Goal: Task Accomplishment & Management: Manage account settings

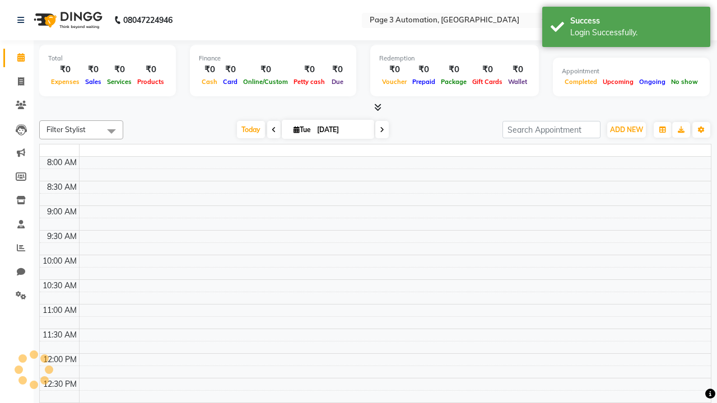
select select "en"
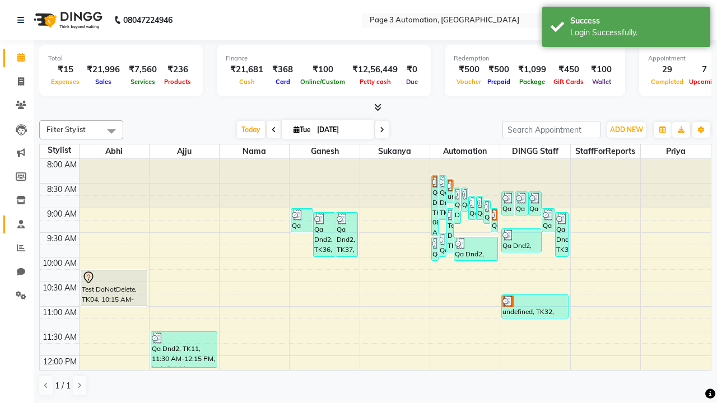
click at [17, 224] on span at bounding box center [21, 225] width 20 height 13
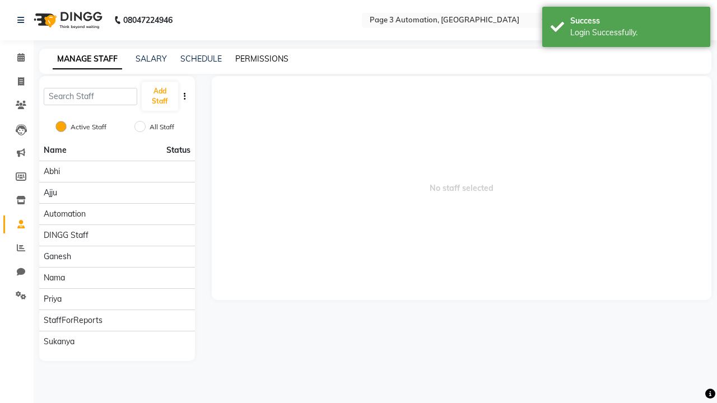
click at [262, 59] on link "PERMISSIONS" at bounding box center [261, 59] width 53 height 10
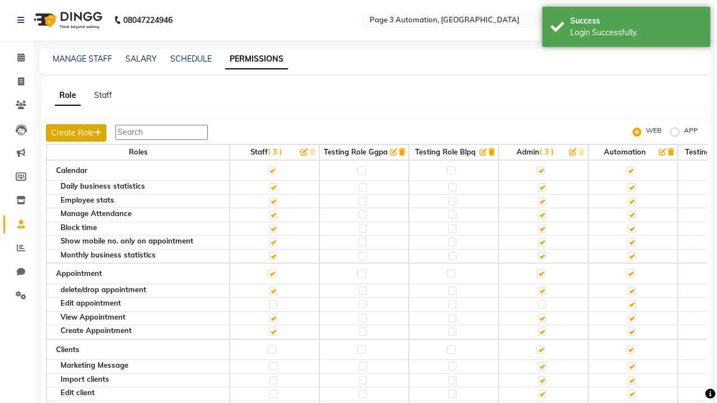
click at [77, 133] on button "Create Role" at bounding box center [76, 132] width 61 height 17
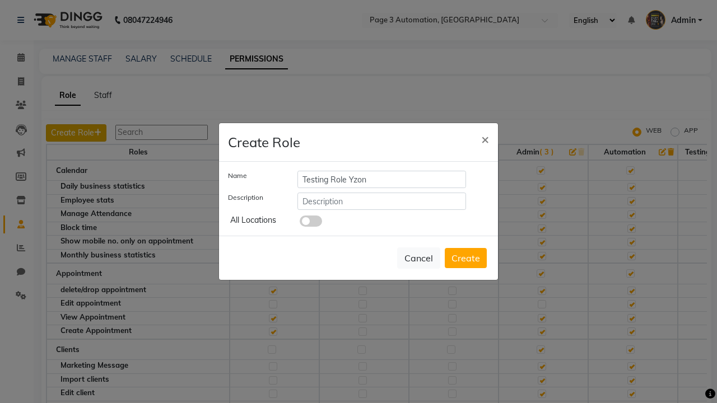
type input "Testing Role Yzon"
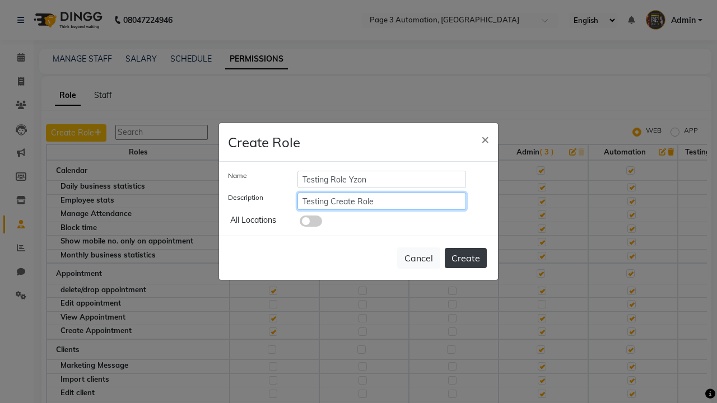
type input "Testing Create Role"
click at [466, 258] on button "Create" at bounding box center [466, 258] width 42 height 20
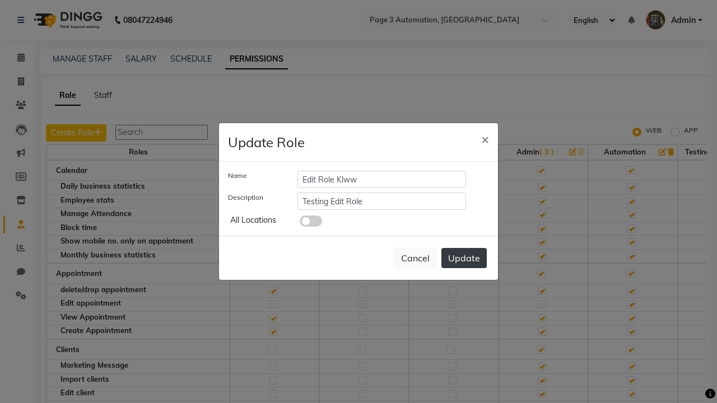
click at [464, 258] on button "Update" at bounding box center [464, 258] width 45 height 20
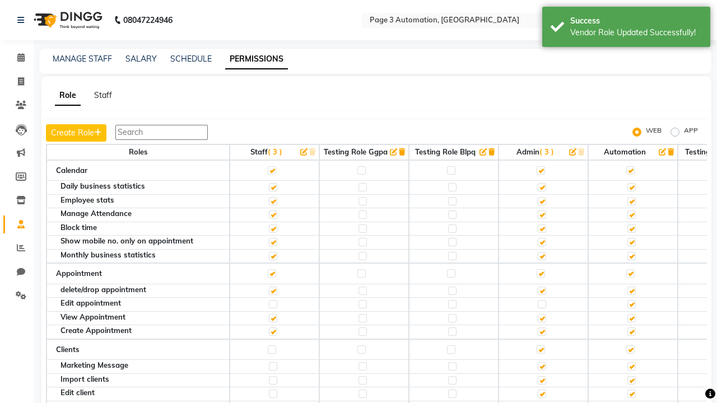
scroll to position [0, 151]
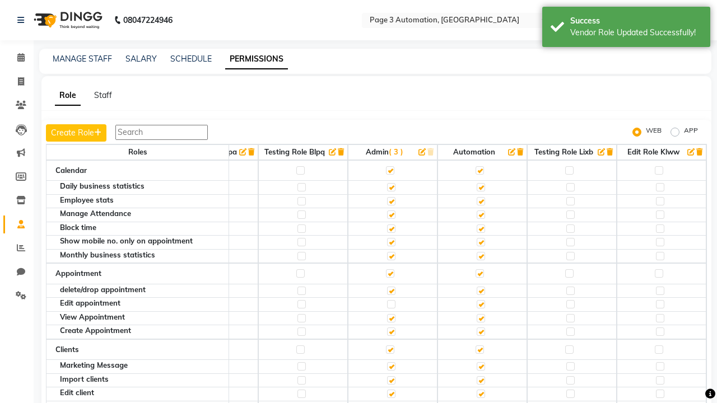
click at [700, 152] on icon "button" at bounding box center [700, 151] width 6 height 7
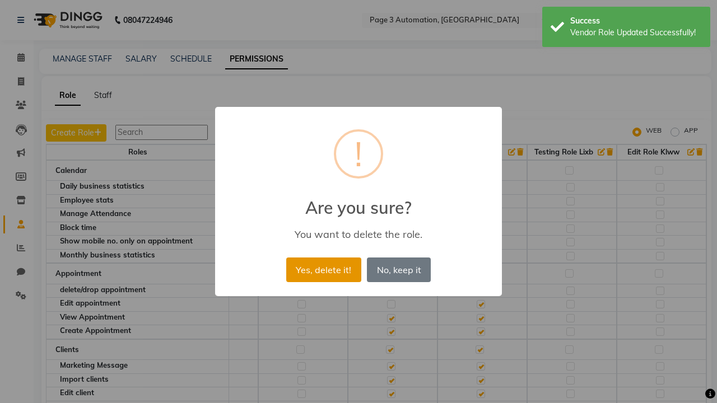
click at [323, 270] on button "Yes, delete it!" at bounding box center [323, 270] width 75 height 25
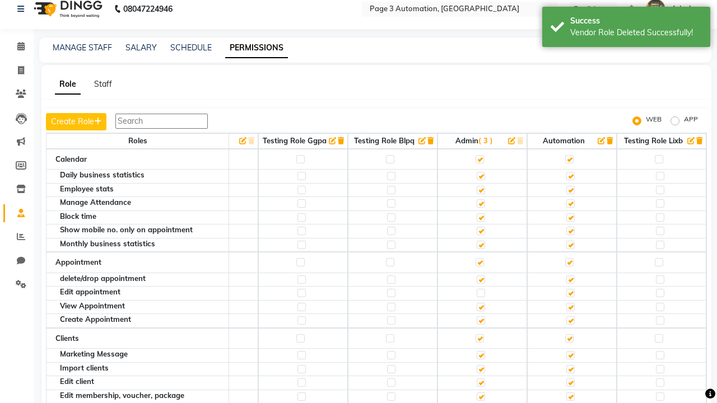
scroll to position [11, 0]
